Goal: Task Accomplishment & Management: Manage account settings

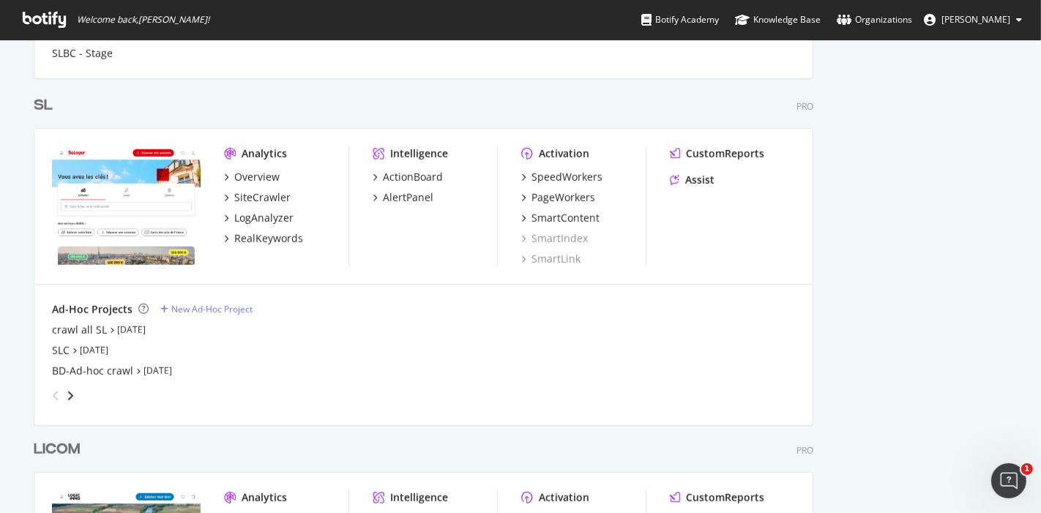
scroll to position [921, 0]
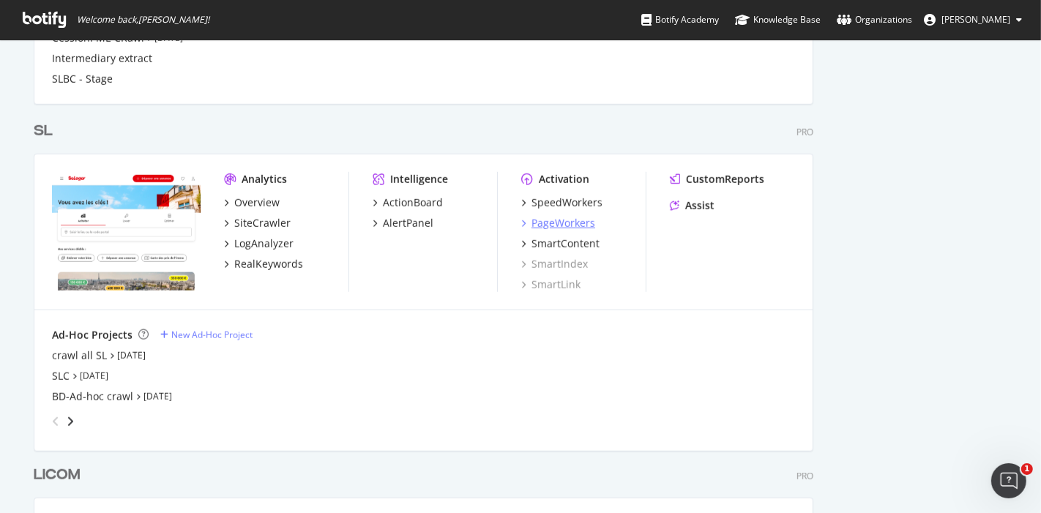
click at [571, 220] on div "PageWorkers" at bounding box center [563, 223] width 64 height 15
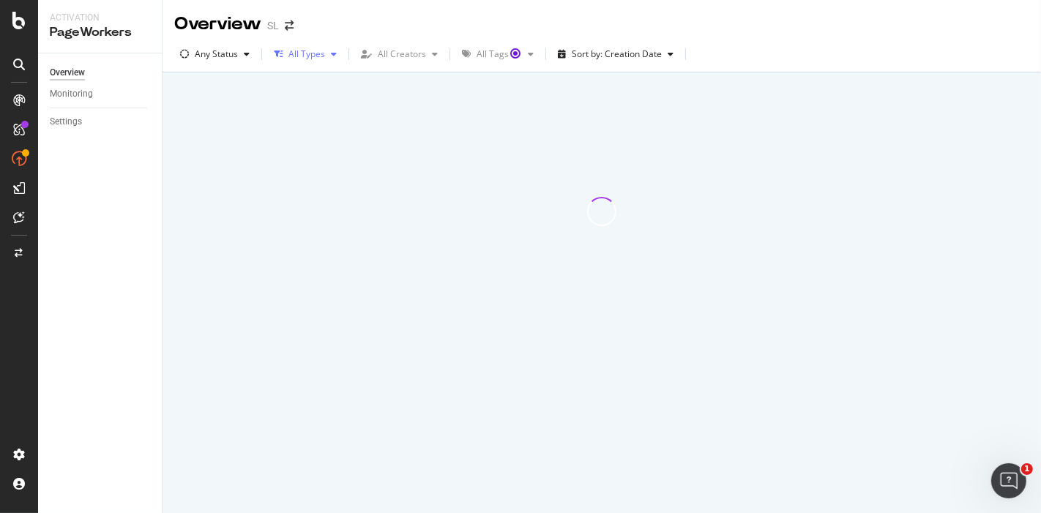
click at [328, 56] on div "button" at bounding box center [334, 54] width 18 height 9
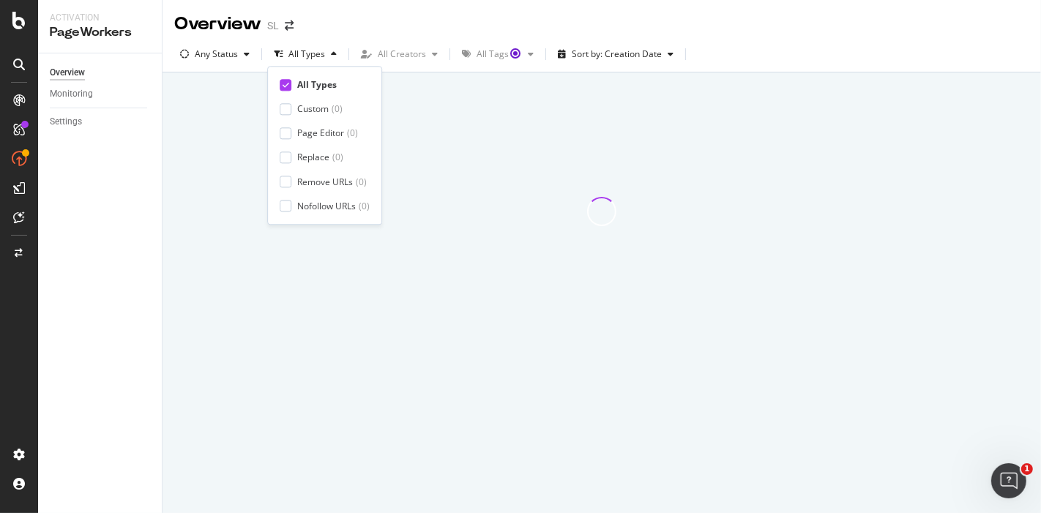
click at [403, 28] on div "Overview SL" at bounding box center [601, 18] width 878 height 37
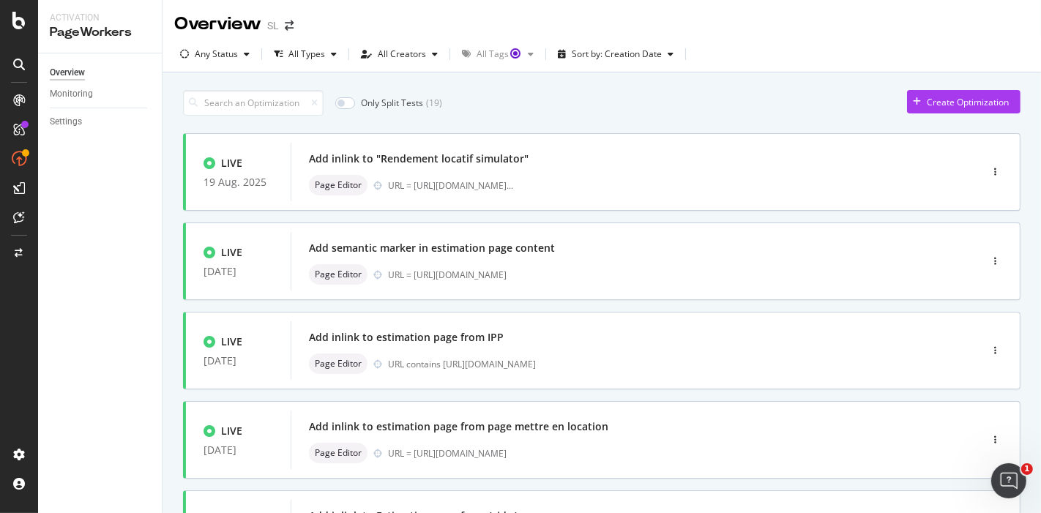
click at [438, 53] on div "button" at bounding box center [435, 54] width 18 height 9
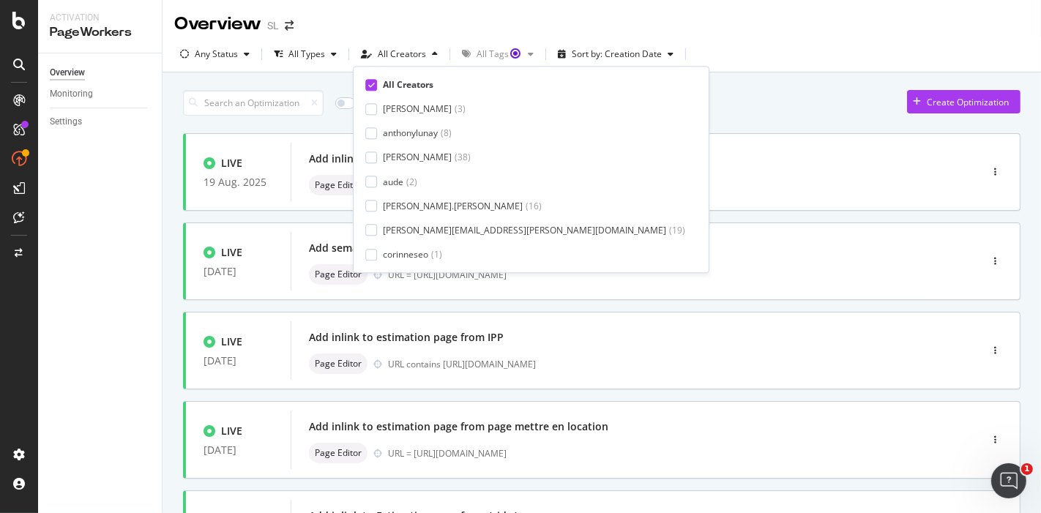
click at [370, 84] on icon at bounding box center [371, 84] width 7 height 7
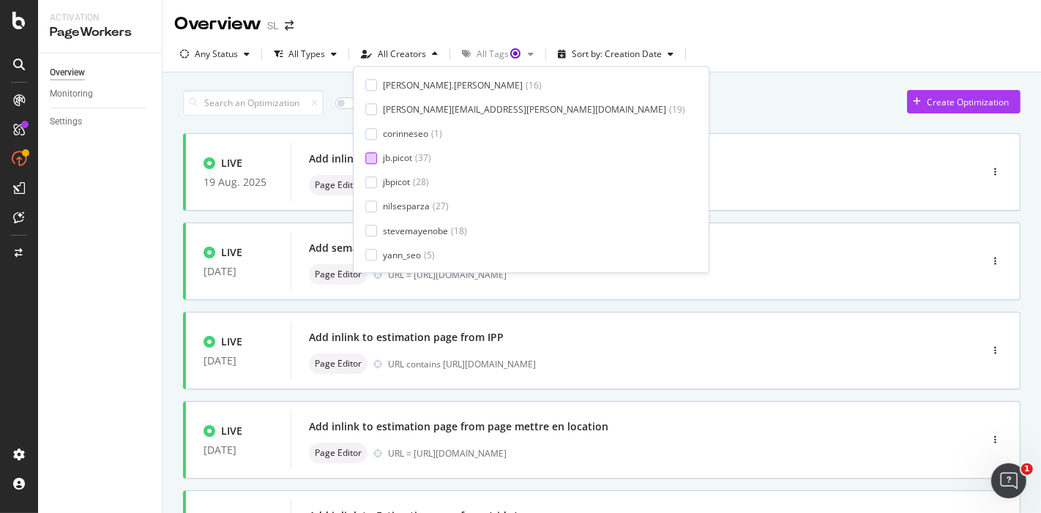
click at [374, 162] on div at bounding box center [371, 158] width 12 height 12
click at [375, 184] on div at bounding box center [371, 182] width 12 height 12
click at [654, 105] on div "Only Split Tests ( 0 ) Create Optimization" at bounding box center [601, 103] width 837 height 26
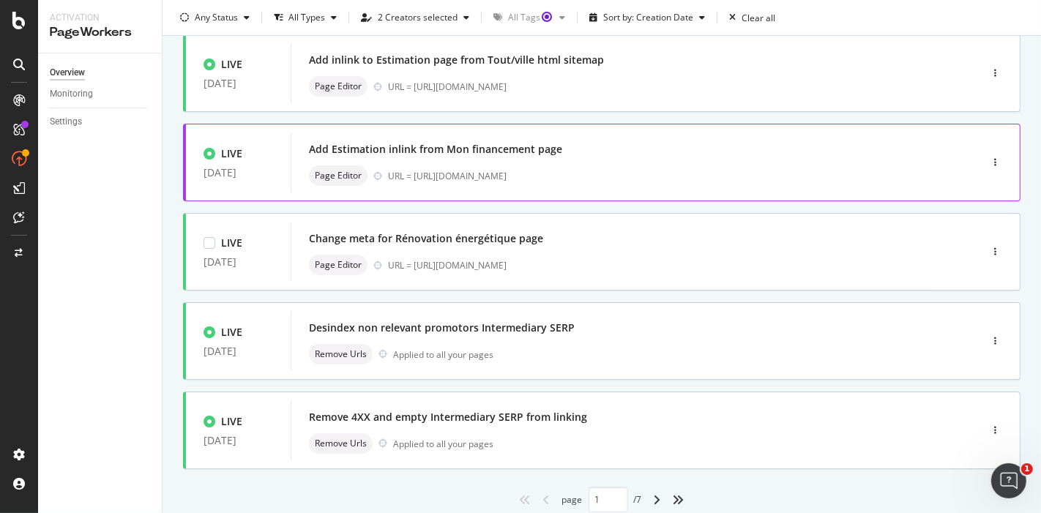
scroll to position [569, 0]
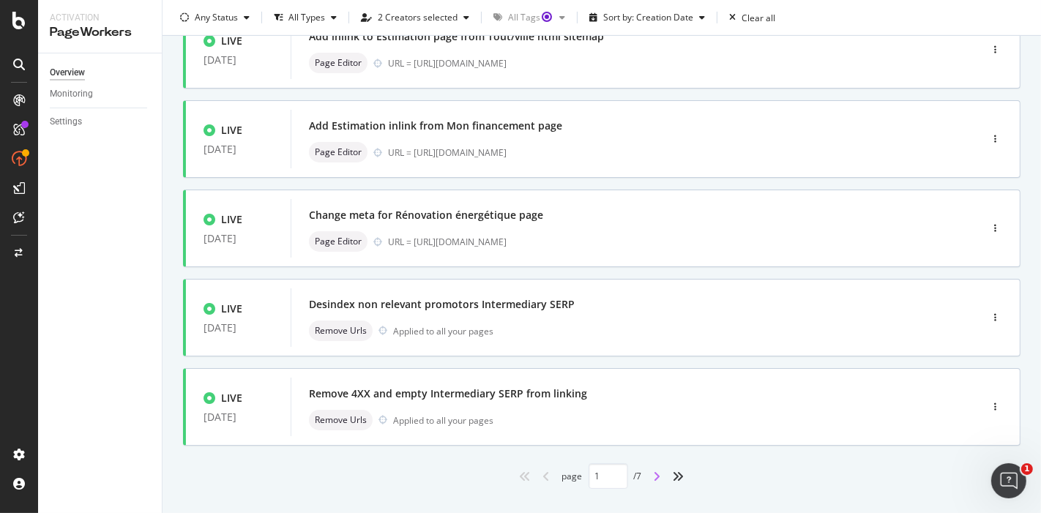
click at [654, 474] on icon "angle-right" at bounding box center [657, 477] width 7 height 12
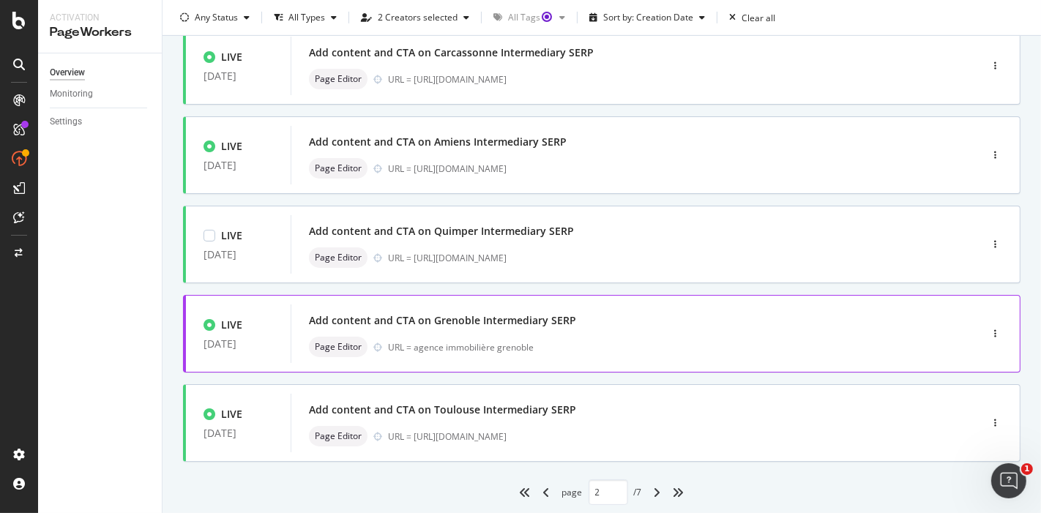
scroll to position [594, 0]
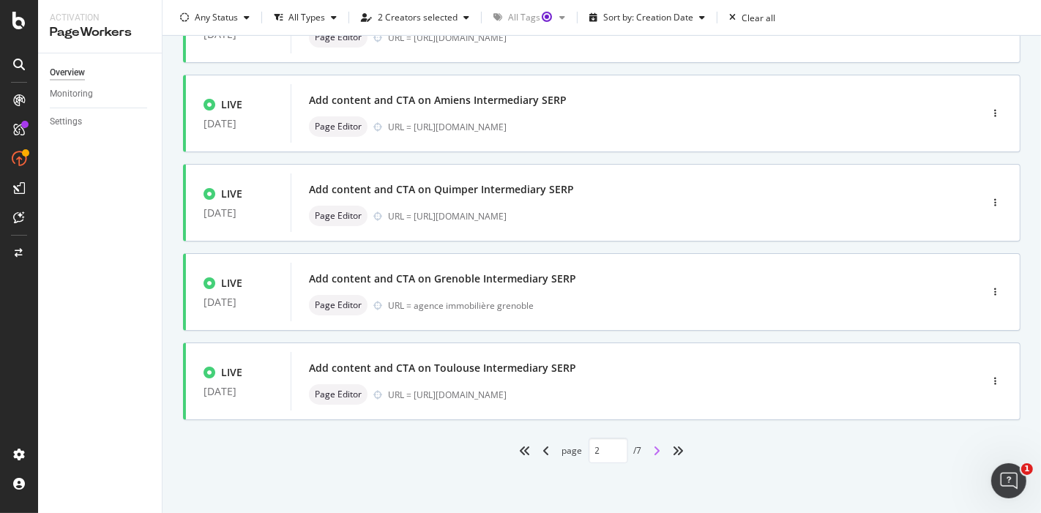
click at [654, 454] on icon "angle-right" at bounding box center [657, 451] width 7 height 12
click at [654, 446] on icon "angle-right" at bounding box center [657, 451] width 7 height 12
click at [543, 450] on icon "angle-left" at bounding box center [546, 451] width 7 height 12
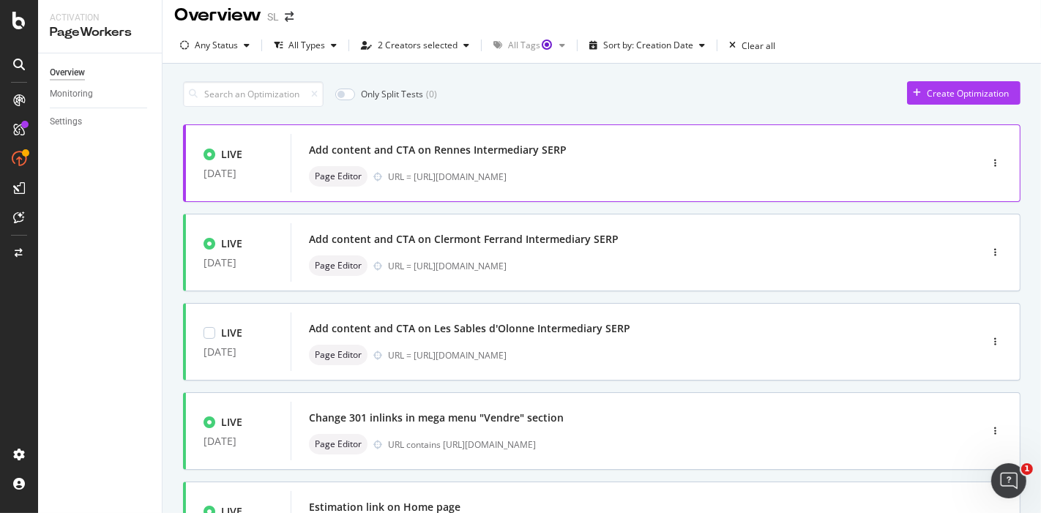
scroll to position [0, 0]
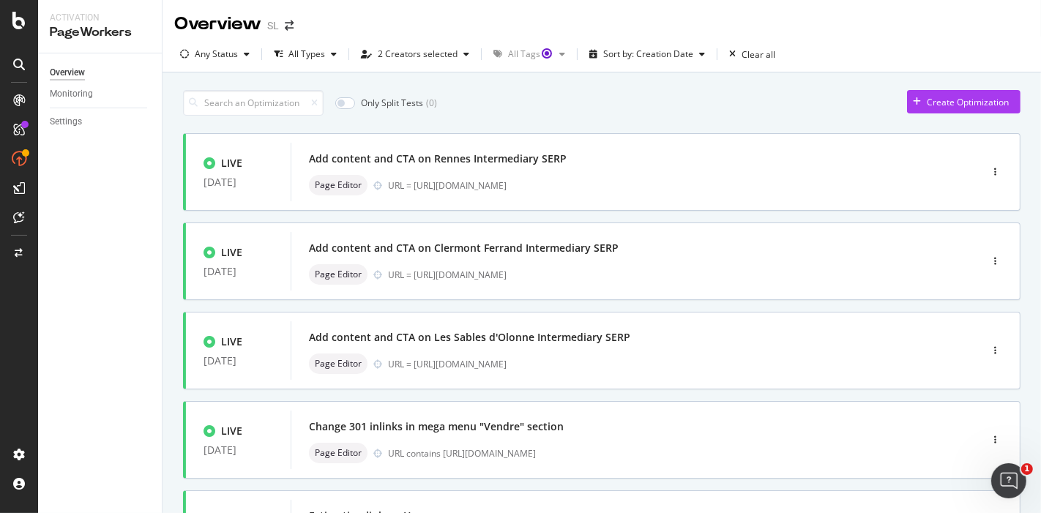
click at [281, 109] on input at bounding box center [253, 103] width 141 height 26
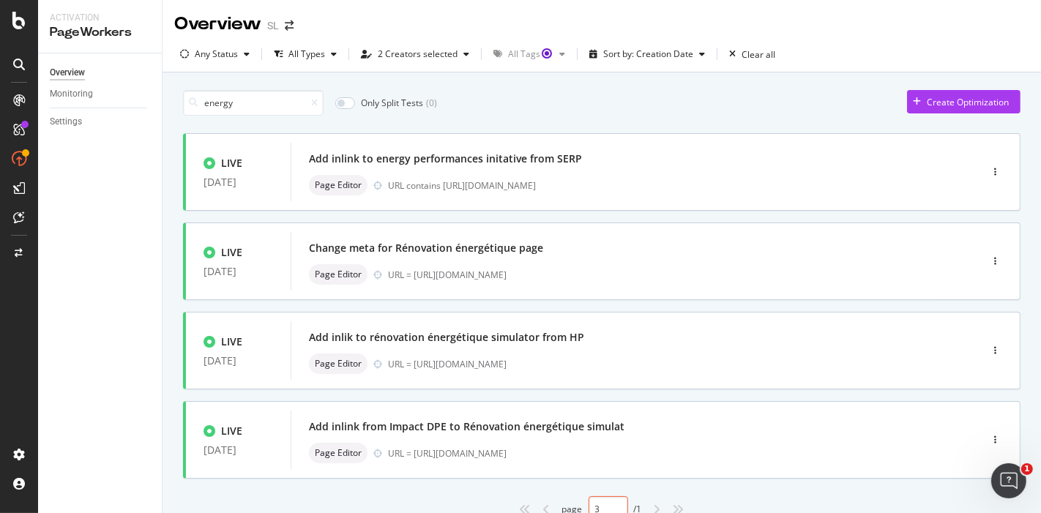
type input "1"
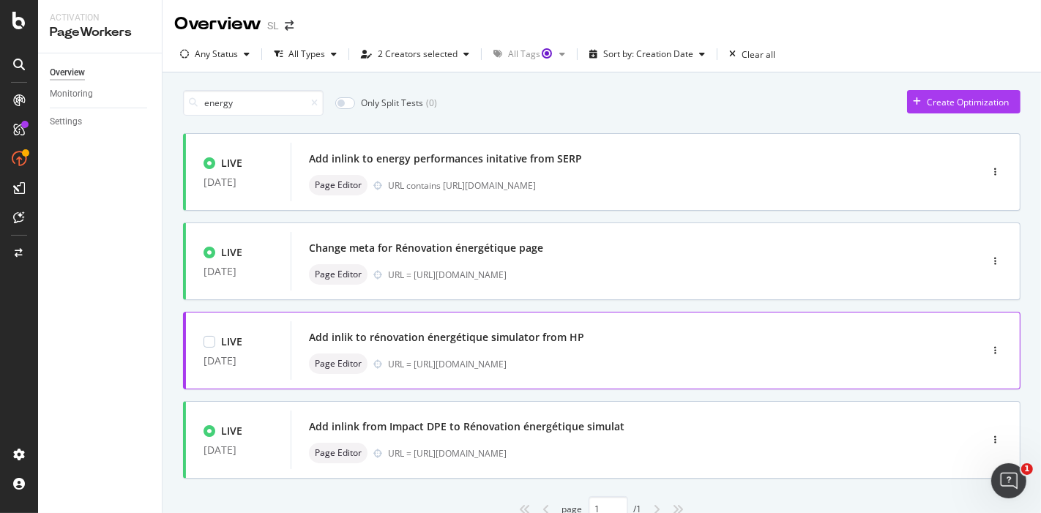
click at [598, 362] on div "URL = [URL][DOMAIN_NAME]" at bounding box center [653, 364] width 530 height 12
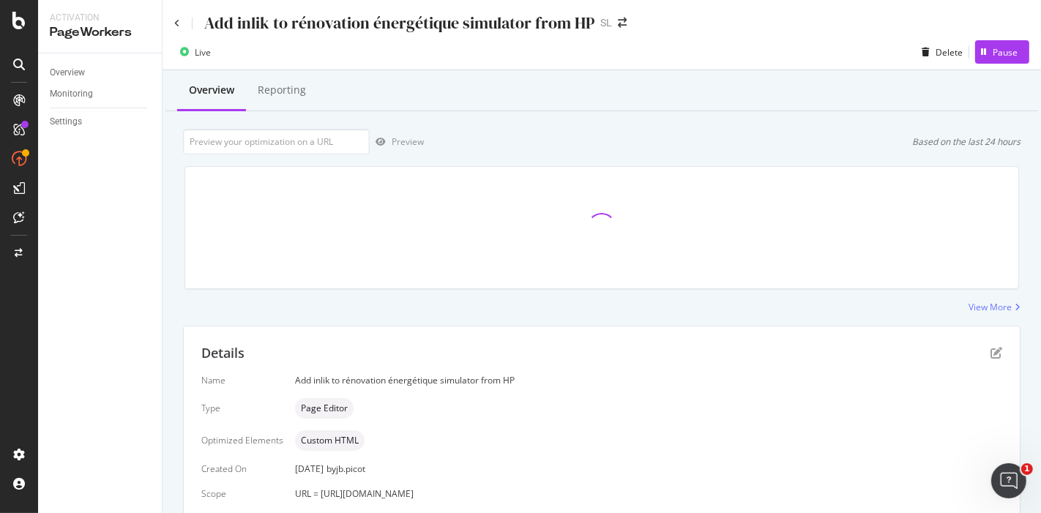
click at [206, 57] on div "Live" at bounding box center [203, 52] width 16 height 12
click at [206, 51] on div "Live" at bounding box center [203, 52] width 16 height 12
click at [992, 46] on div "Pause" at bounding box center [1004, 52] width 25 height 12
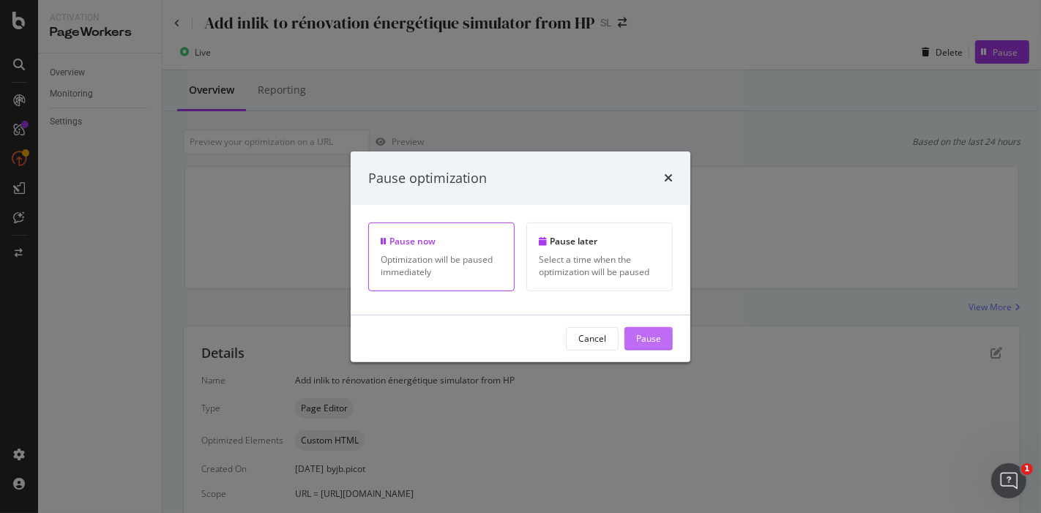
click at [656, 339] on div "Pause" at bounding box center [648, 338] width 25 height 12
